Goal: Task Accomplishment & Management: Use online tool/utility

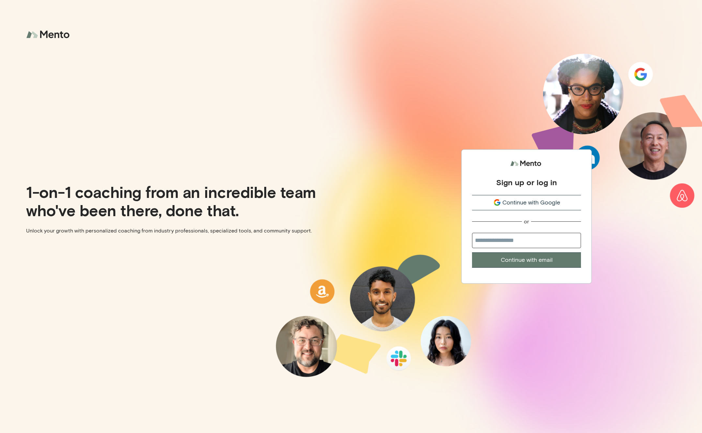
click at [543, 201] on span "Continue with Google" at bounding box center [531, 202] width 58 height 9
drag, startPoint x: 544, startPoint y: 202, endPoint x: 551, endPoint y: 199, distance: 7.4
click at [544, 202] on span "Continue with Google" at bounding box center [531, 202] width 58 height 9
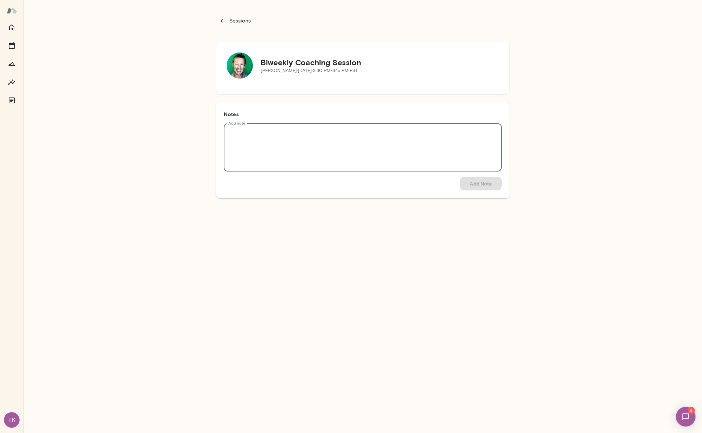
click at [307, 141] on textarea "Add note" at bounding box center [362, 148] width 269 height 38
click at [284, 235] on div "Sessions Biweekly Coaching Session [PERSON_NAME][DATE] · 3:30 PM-4:15 PM EST No…" at bounding box center [362, 216] width 679 height 433
click at [286, 155] on textarea "Add note" at bounding box center [362, 148] width 269 height 38
click at [264, 267] on div "Sessions Biweekly Coaching Session [PERSON_NAME][DATE] · 3:30 PM-4:15 PM EST No…" at bounding box center [362, 216] width 679 height 433
